Goal: Task Accomplishment & Management: Manage account settings

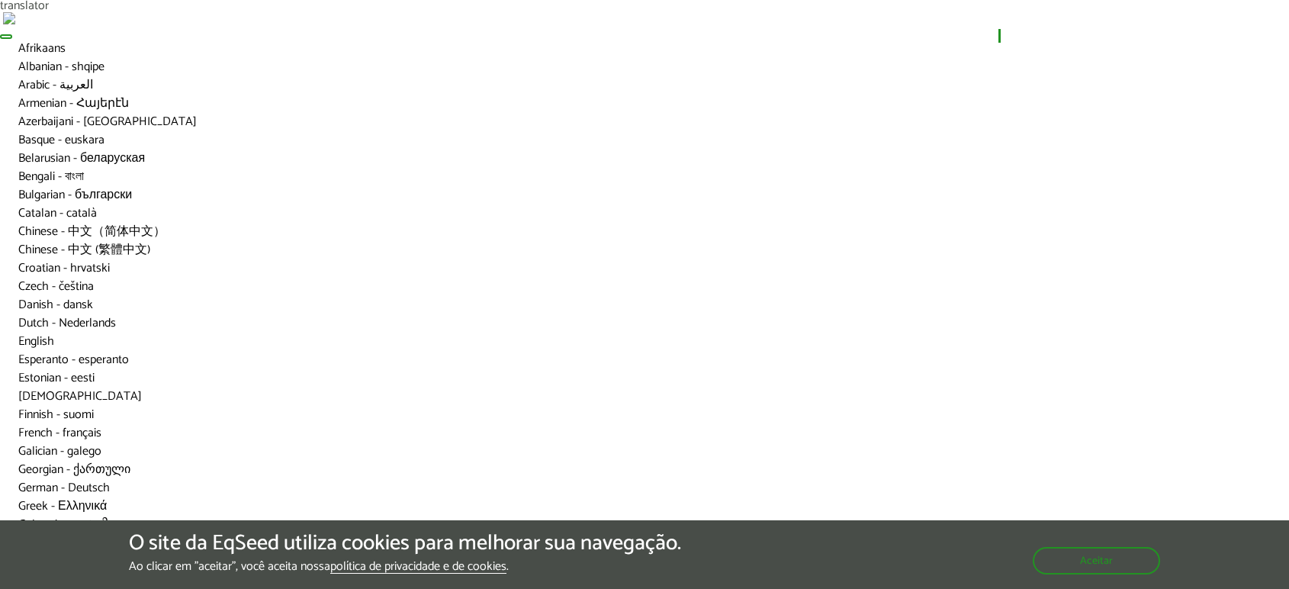
click at [1032, 38] on link "Login" at bounding box center [1034, 36] width 30 height 10
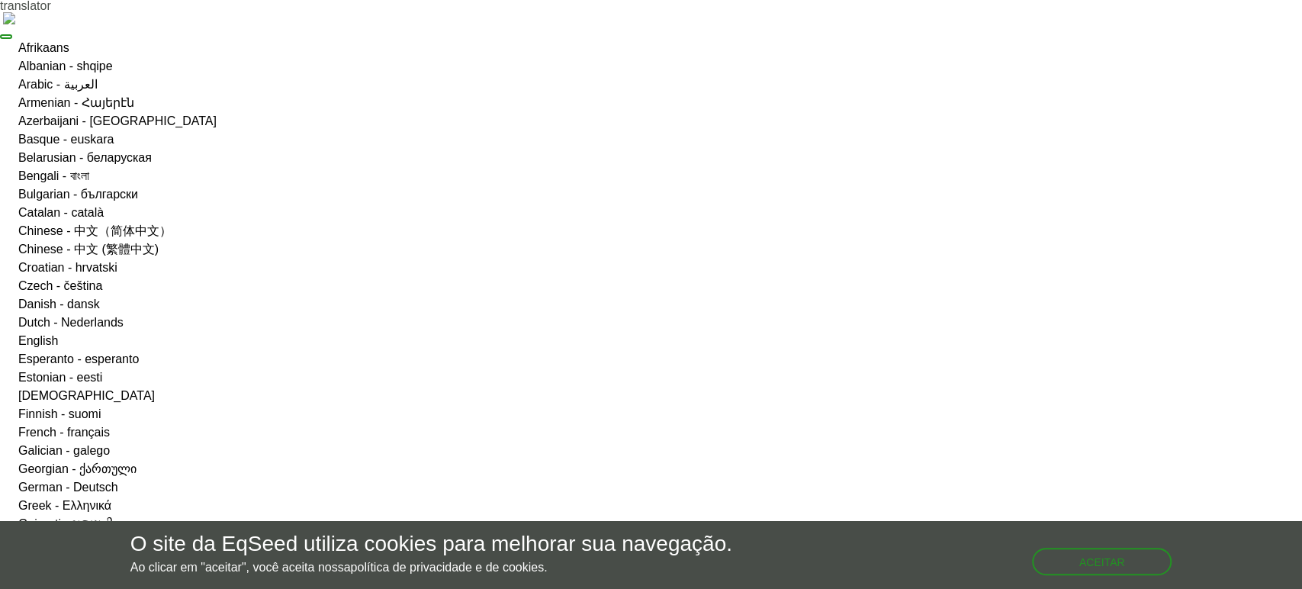
type input "**********"
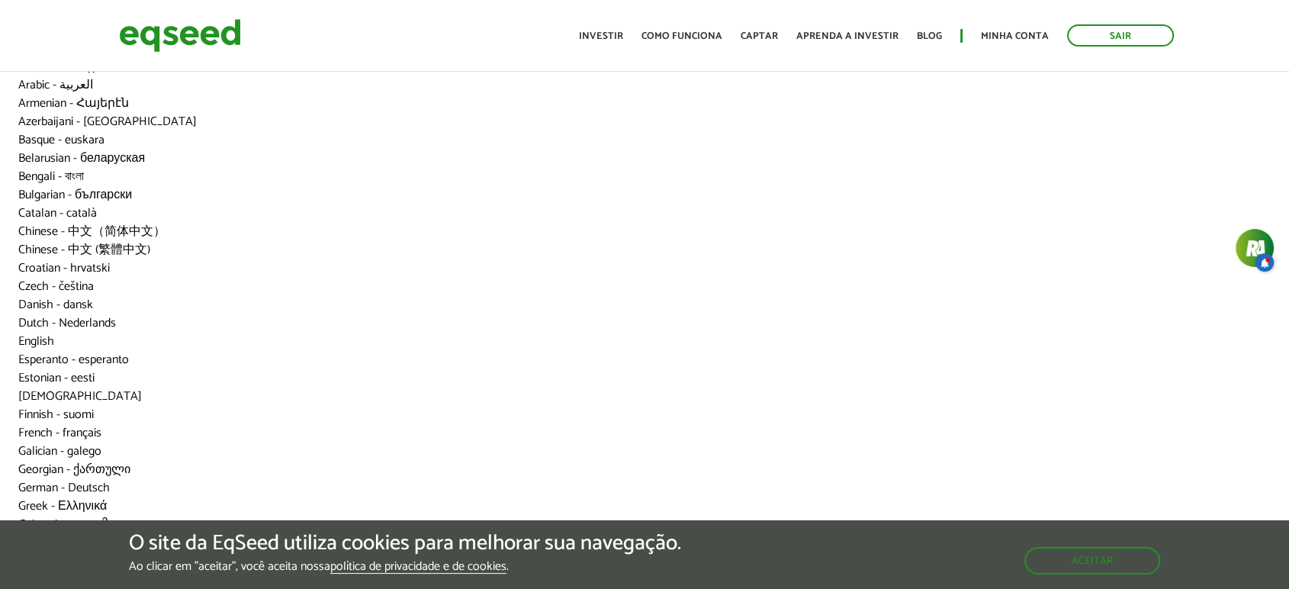
click at [605, 48] on div "Toggle navigation Início Investir Como funciona Captar Aprenda a investir Blog …" at bounding box center [876, 35] width 610 height 40
click at [603, 41] on link "Investir" at bounding box center [601, 36] width 44 height 10
click at [1099, 566] on button "Aceitar" at bounding box center [1093, 560] width 133 height 24
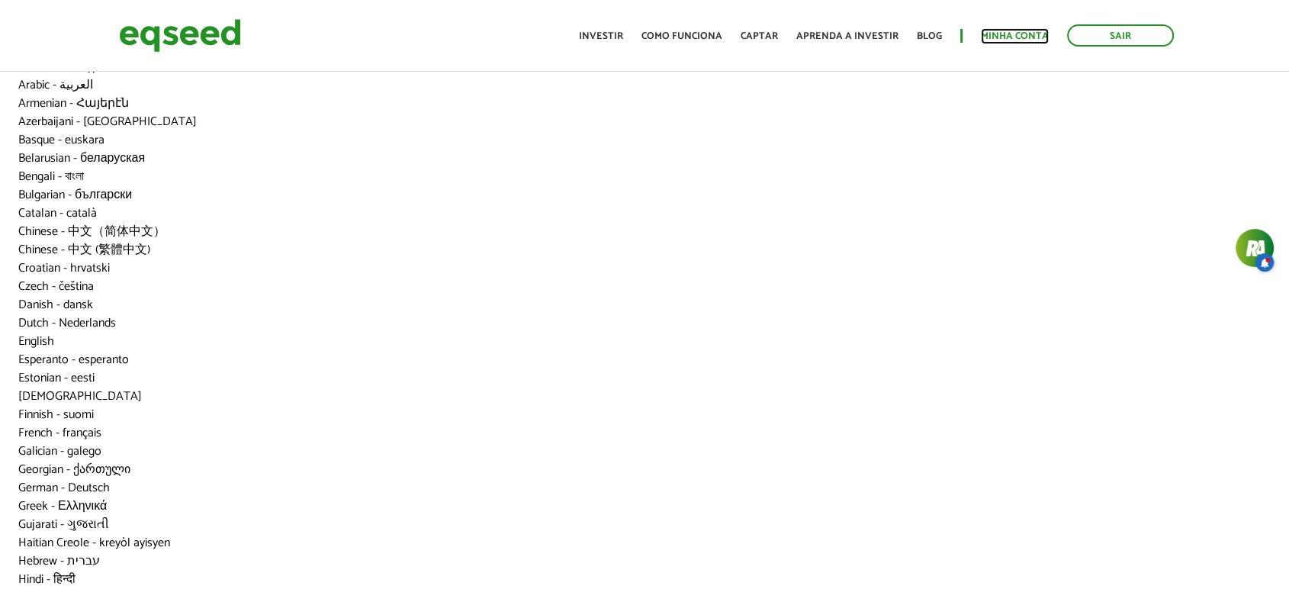
click at [1000, 37] on link "Minha conta" at bounding box center [1015, 36] width 68 height 10
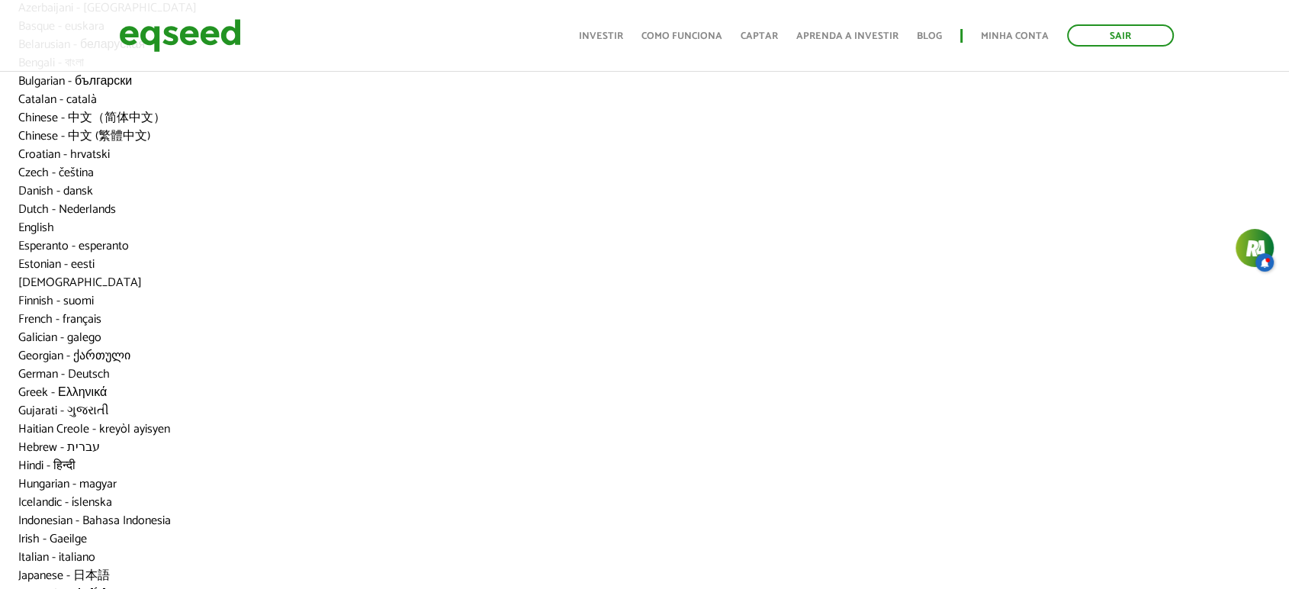
scroll to position [85, 0]
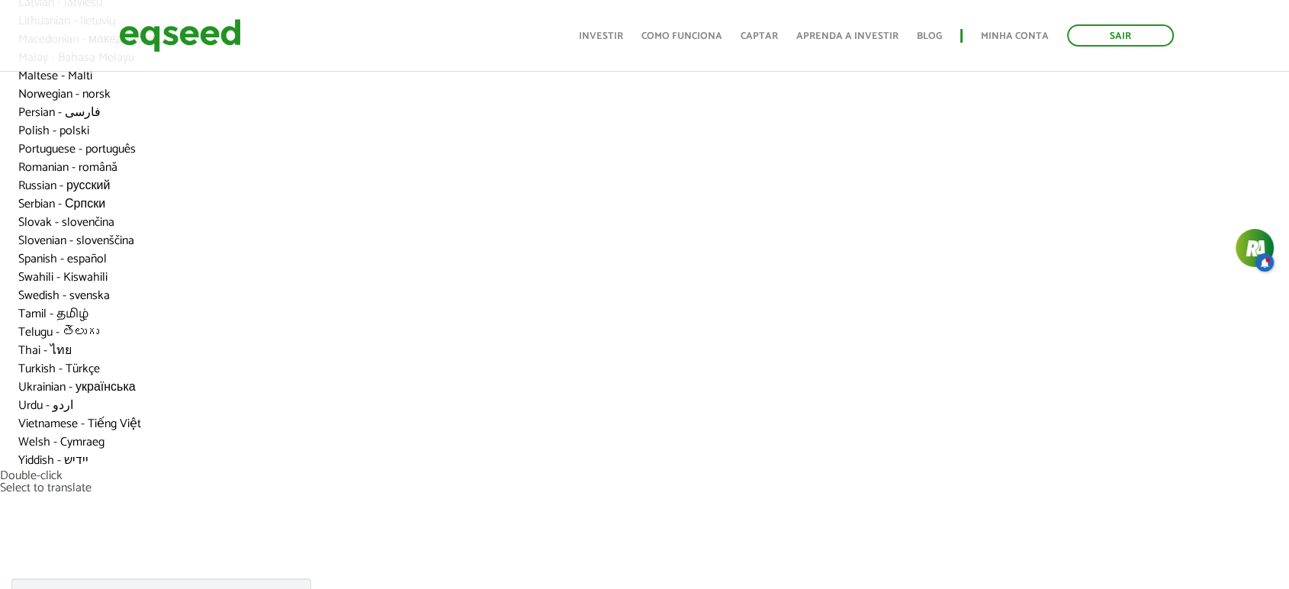
scroll to position [763, 0]
